Goal: Navigation & Orientation: Find specific page/section

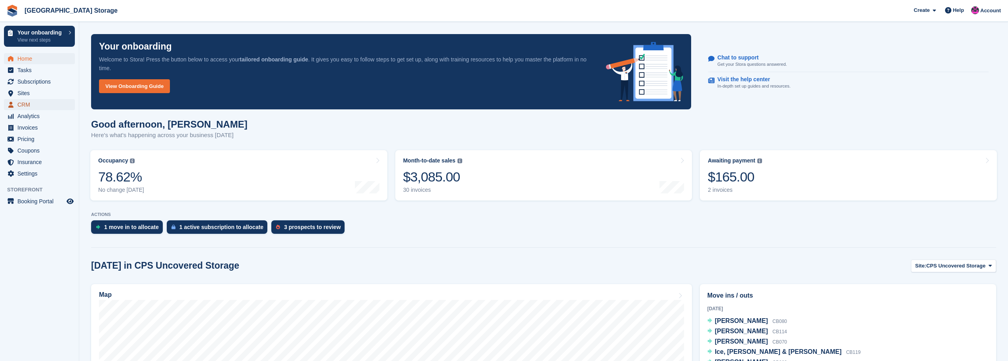
click at [30, 103] on span "CRM" at bounding box center [41, 104] width 48 height 11
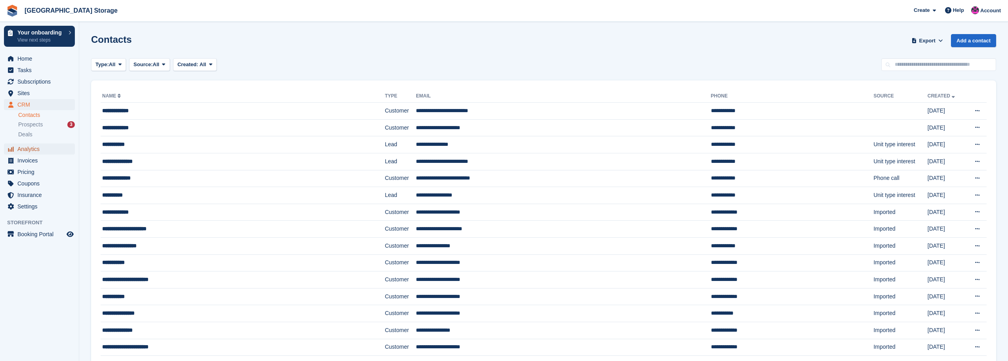
click at [35, 152] on span "Analytics" at bounding box center [41, 148] width 48 height 11
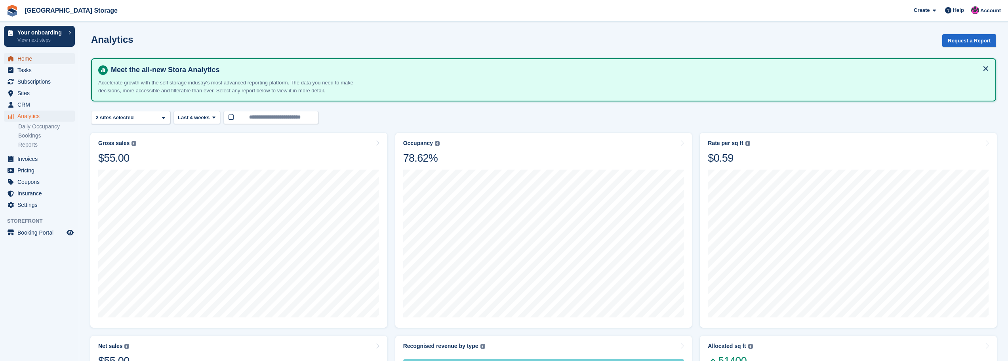
click at [29, 60] on span "Home" at bounding box center [41, 58] width 48 height 11
